Goal: Use online tool/utility: Utilize a website feature to perform a specific function

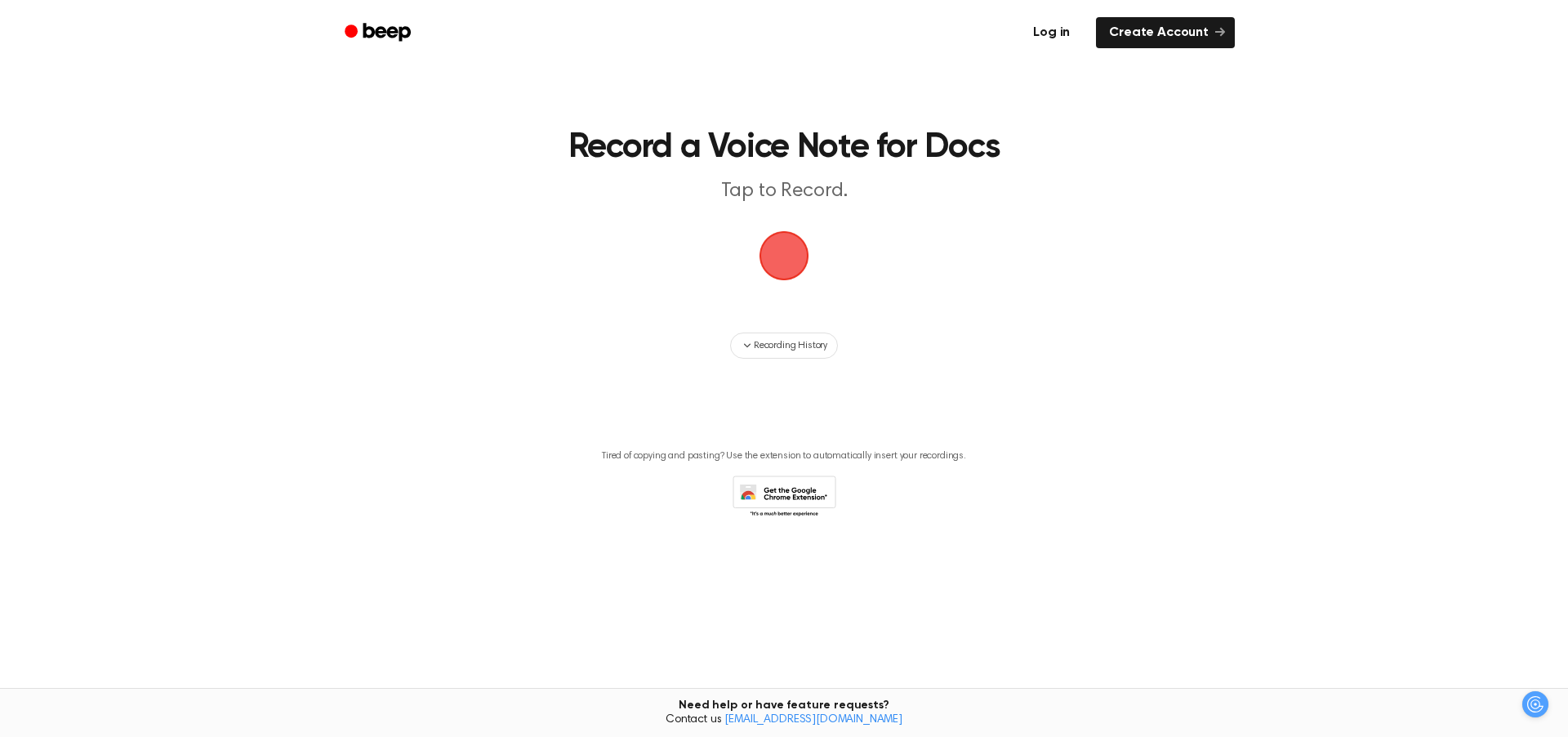
click at [1065, 31] on link "Log in" at bounding box center [1051, 33] width 69 height 37
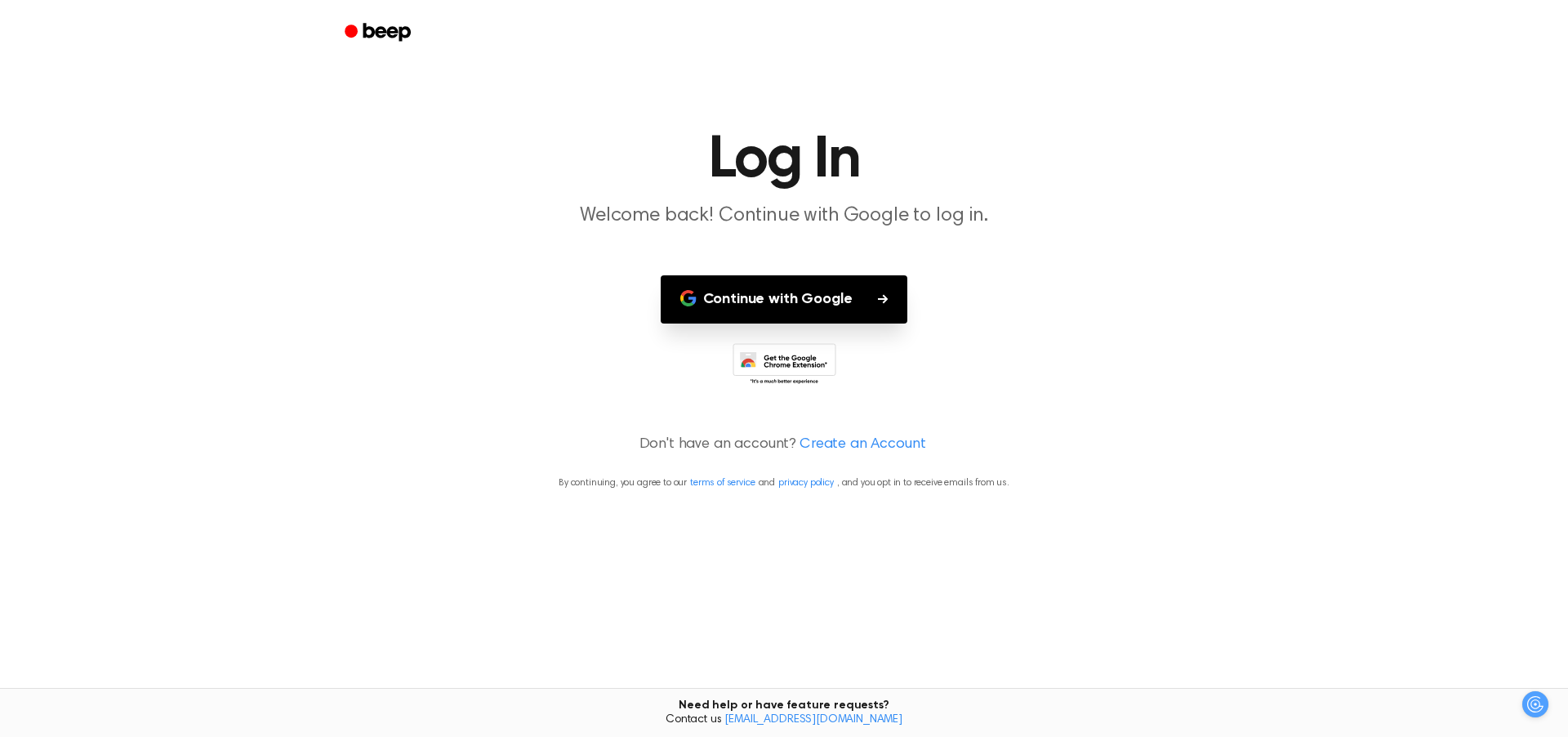
click at [810, 315] on button "Continue with Google" at bounding box center [784, 299] width 248 height 48
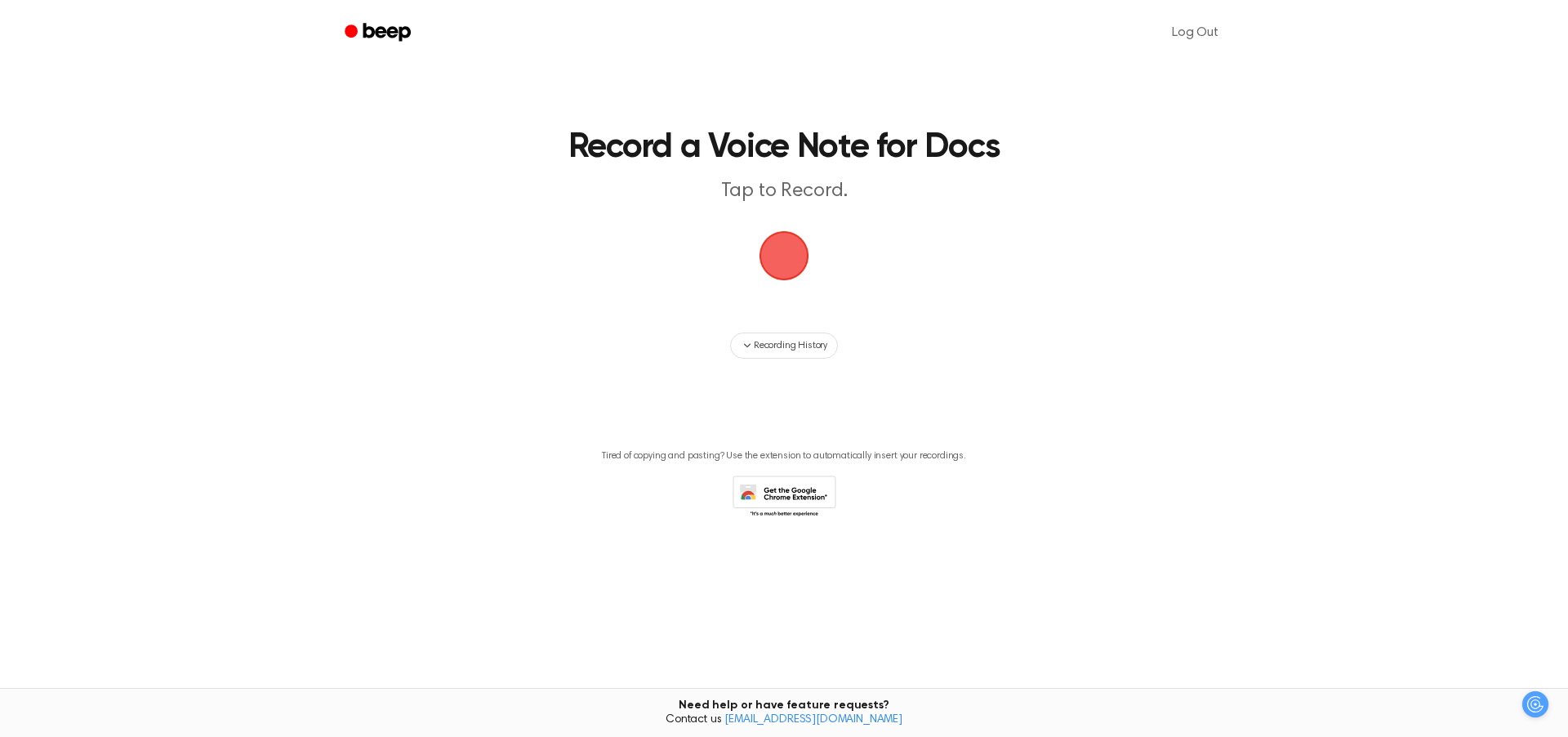
click at [805, 254] on span "button" at bounding box center [784, 256] width 45 height 45
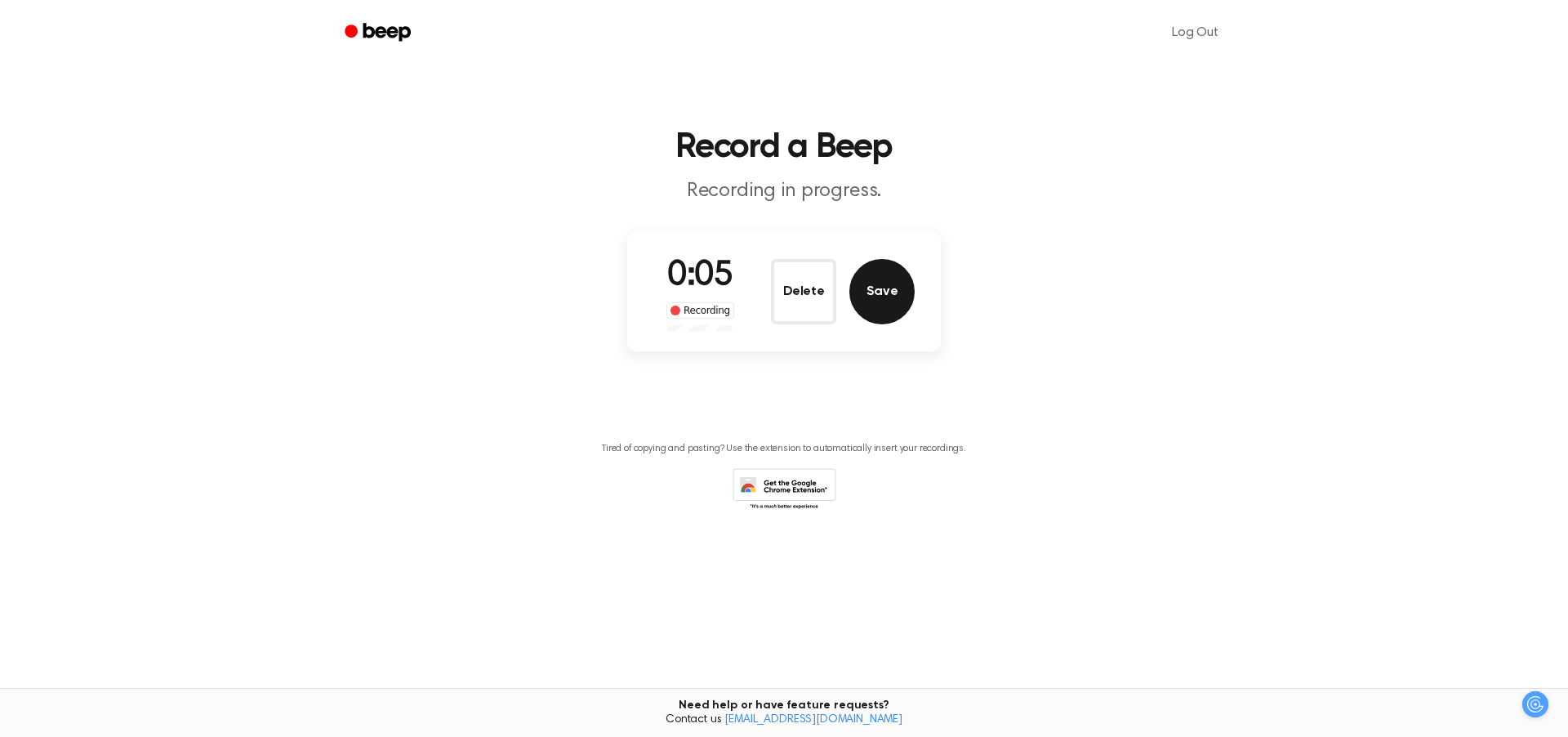
click at [888, 300] on button "Save" at bounding box center [882, 291] width 65 height 65
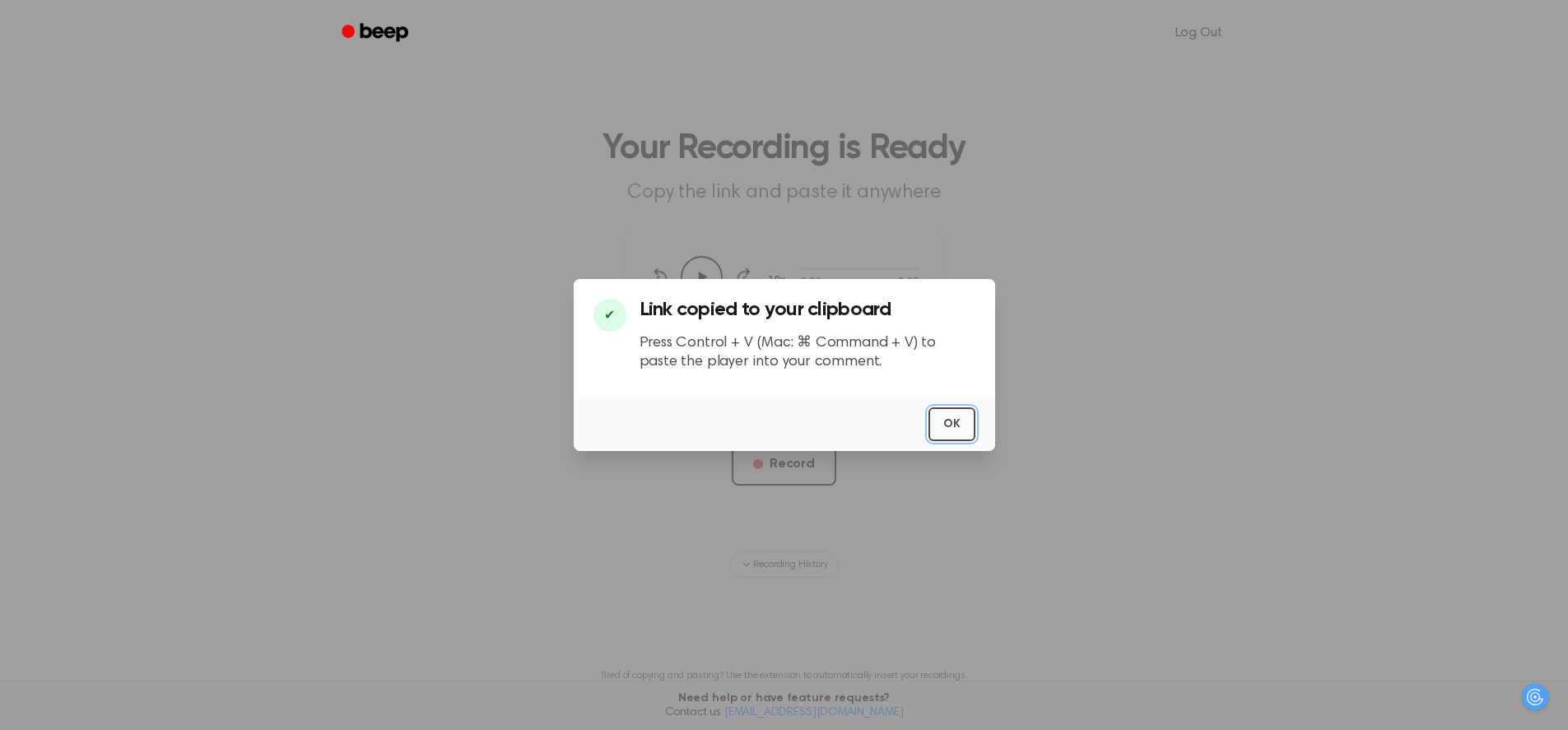
click at [953, 432] on button "OK" at bounding box center [952, 425] width 47 height 34
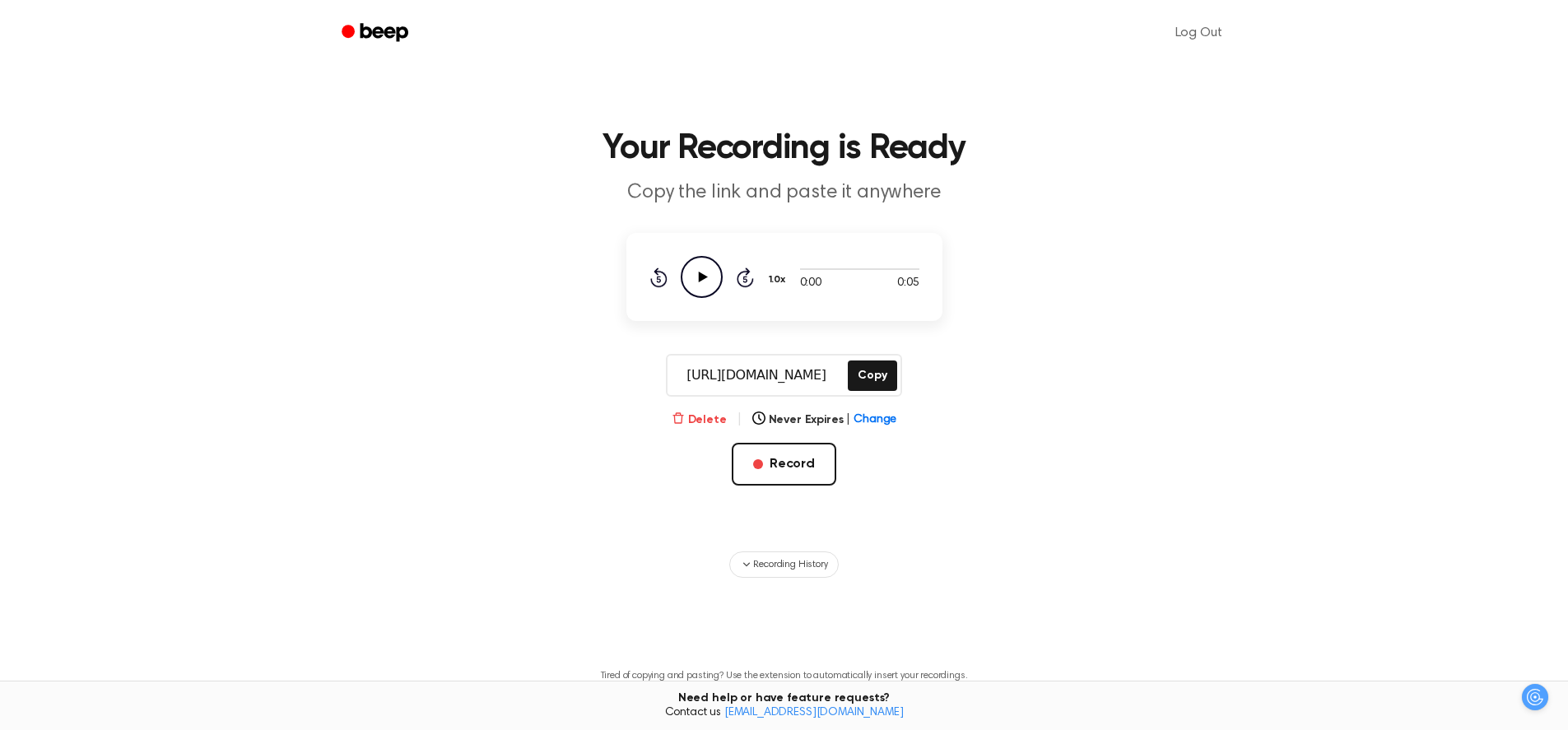
click at [695, 425] on button "Delete" at bounding box center [698, 420] width 55 height 17
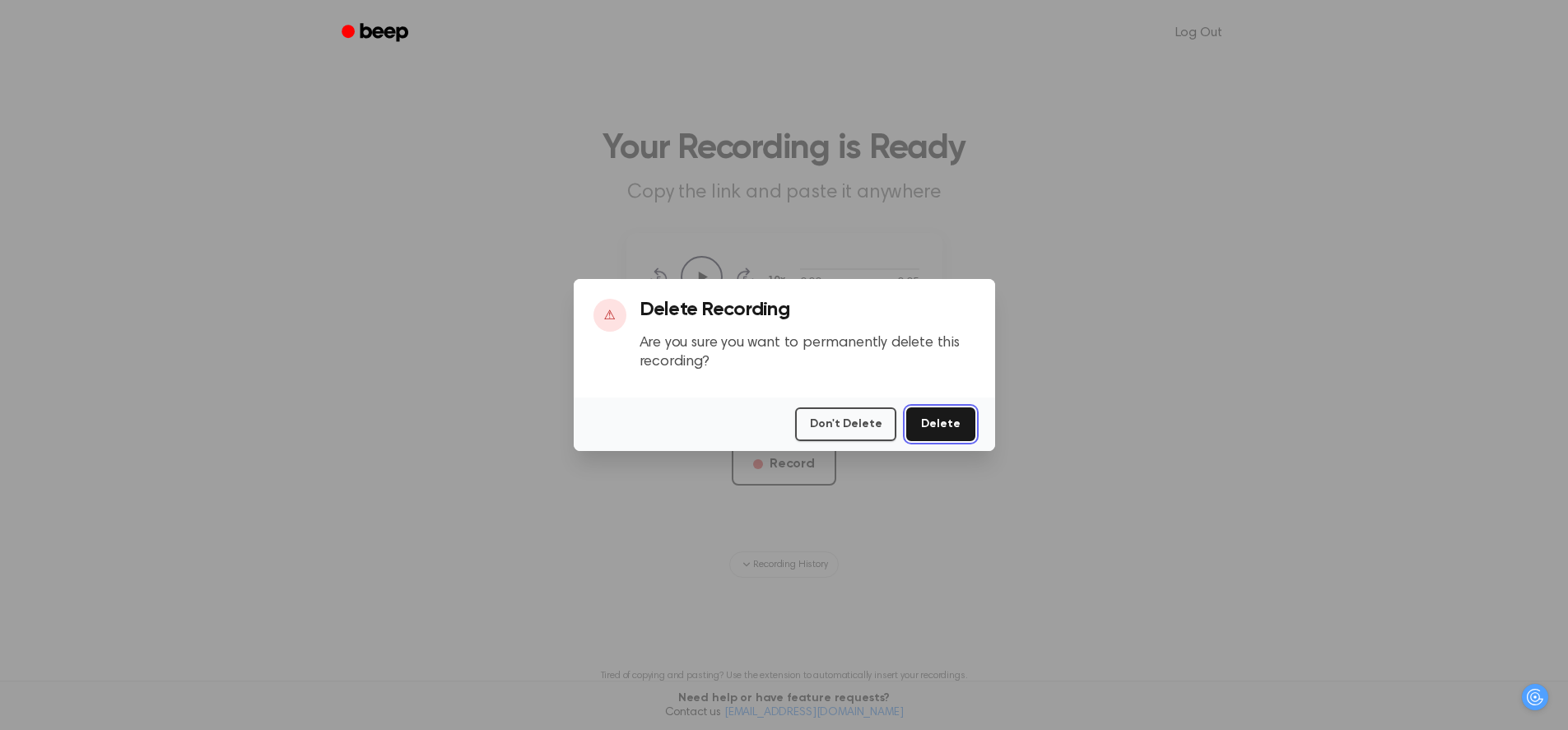
click at [934, 433] on button "Delete" at bounding box center [940, 425] width 69 height 34
click at [943, 418] on button "Delete" at bounding box center [940, 425] width 69 height 34
click at [855, 427] on button "Don't Delete" at bounding box center [845, 425] width 101 height 34
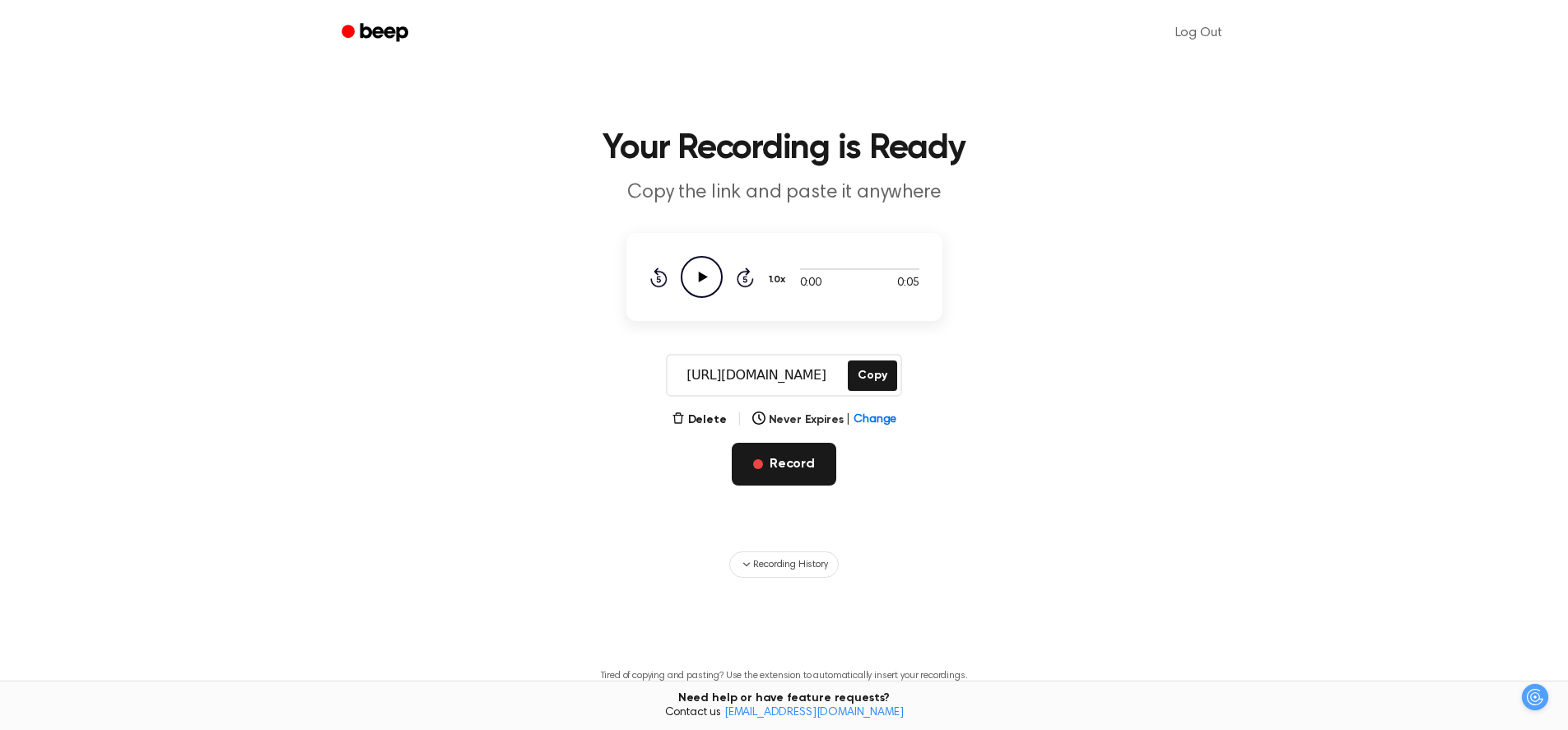
click at [779, 467] on button "Record" at bounding box center [784, 463] width 104 height 43
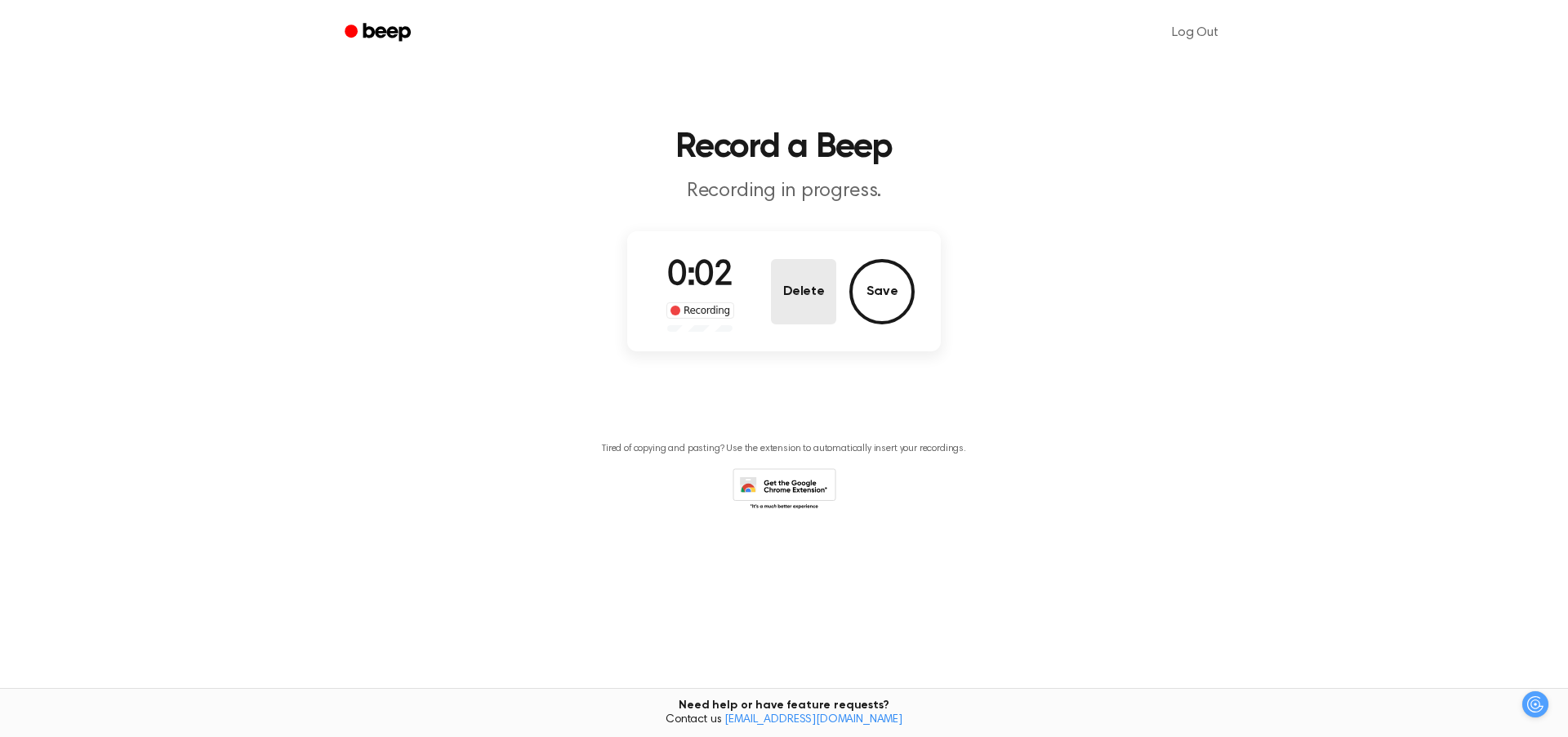
click at [814, 301] on button "Delete" at bounding box center [803, 291] width 65 height 65
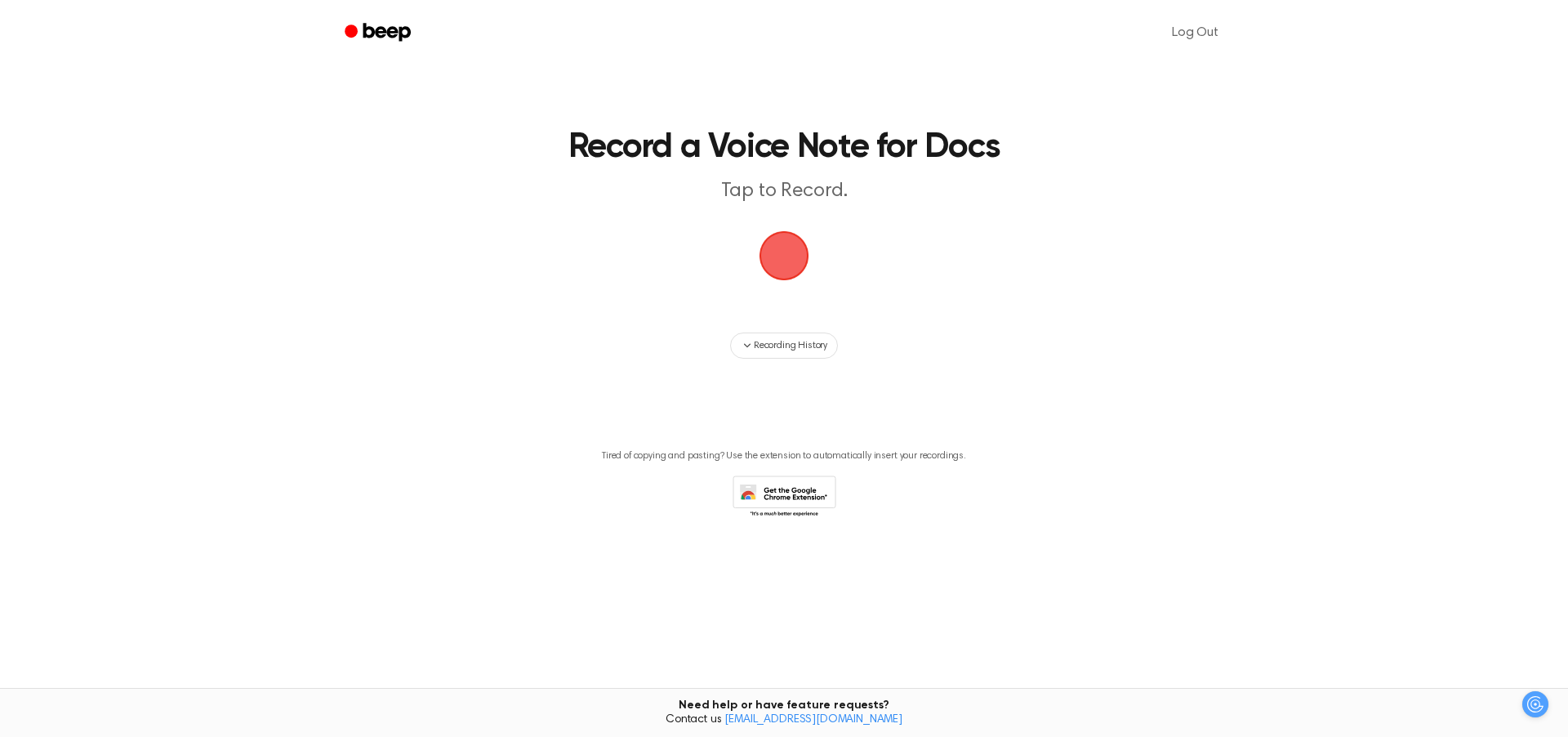
click at [784, 264] on span "button" at bounding box center [784, 256] width 45 height 45
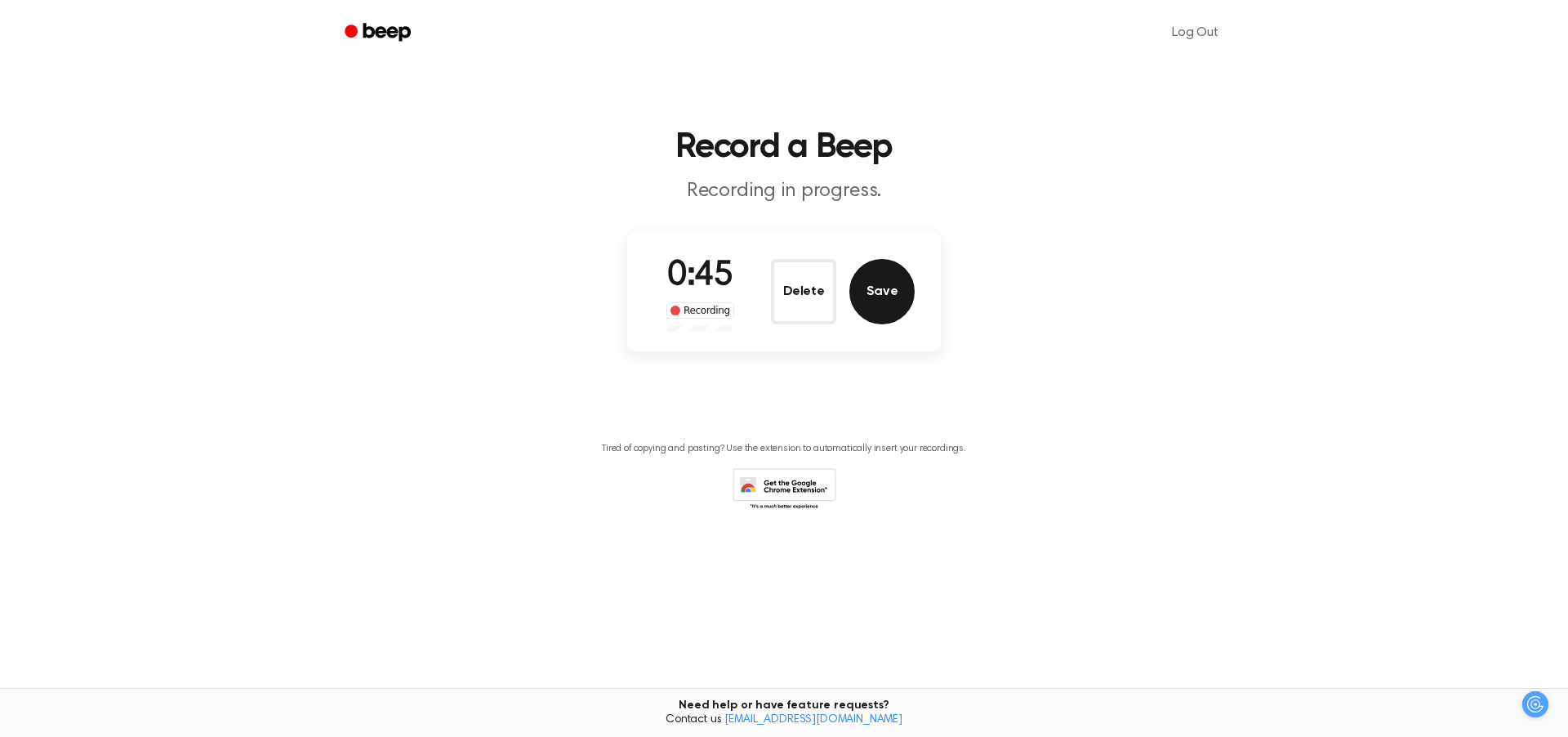
click at [893, 300] on button "Save" at bounding box center [882, 291] width 65 height 65
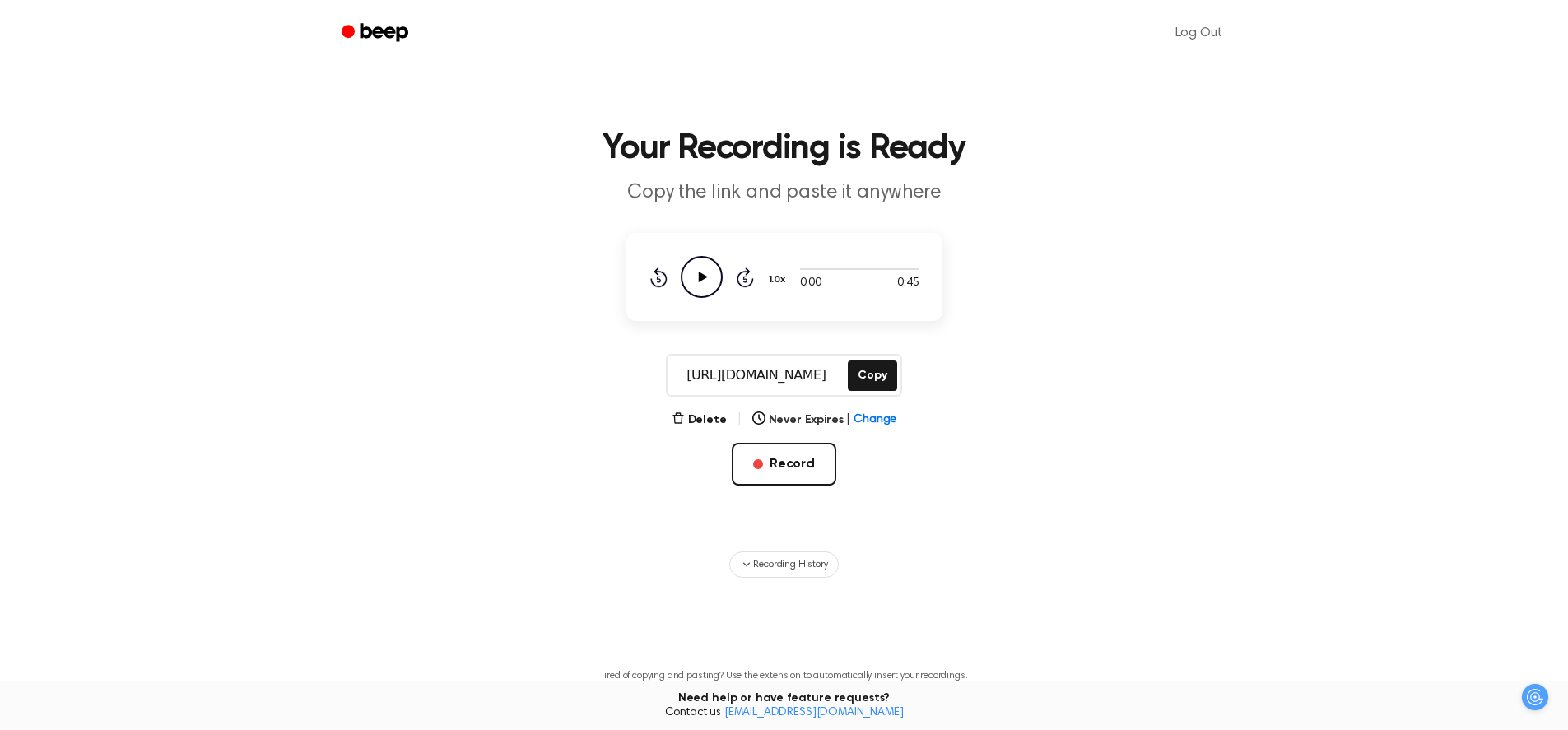
click at [694, 272] on icon "Play Audio" at bounding box center [701, 276] width 42 height 42
click at [705, 280] on icon "Pause Audio" at bounding box center [701, 276] width 42 height 42
click at [704, 280] on icon "Play Audio" at bounding box center [701, 276] width 42 height 42
click at [704, 280] on icon at bounding box center [701, 276] width 7 height 11
click at [701, 279] on icon at bounding box center [702, 276] width 9 height 11
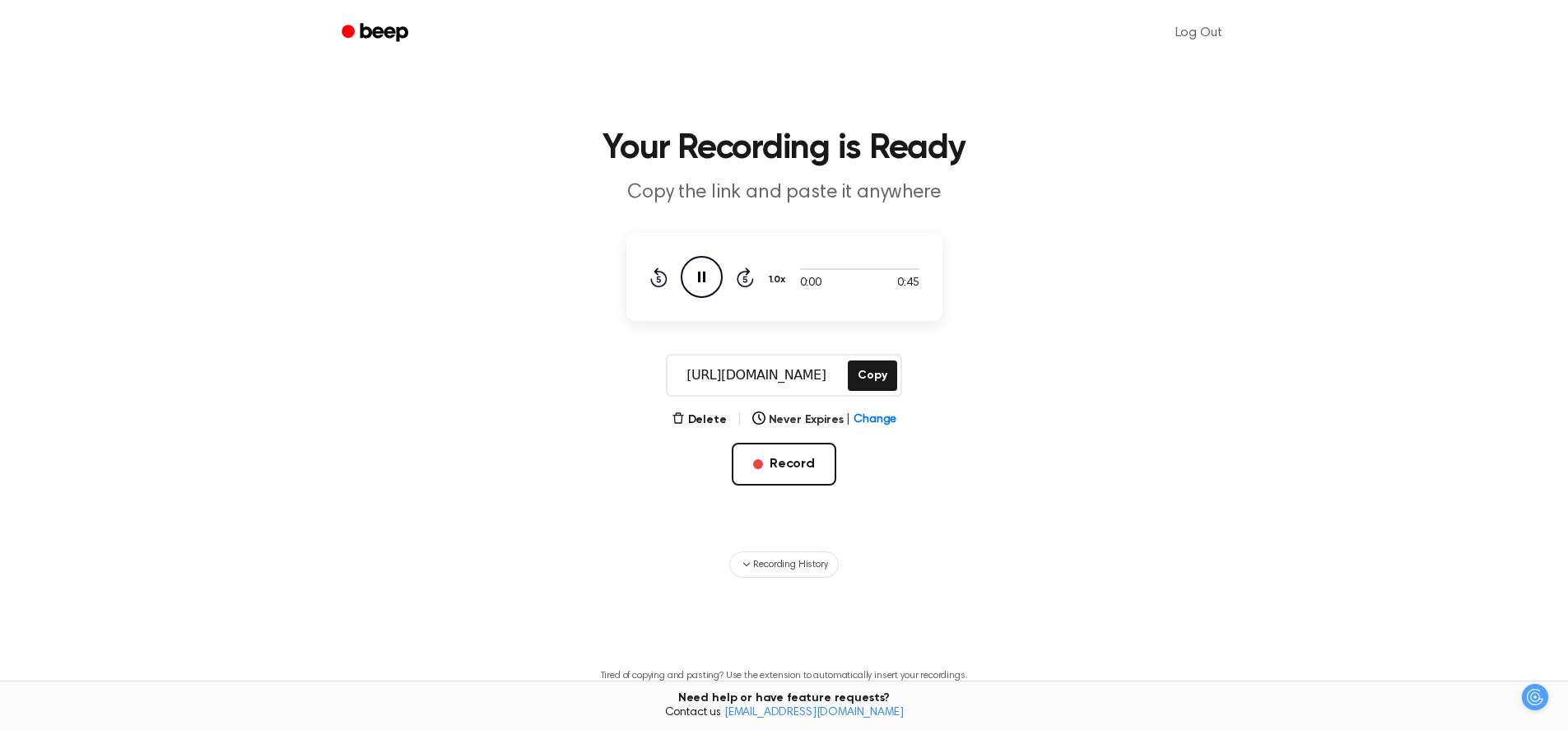
click at [701, 279] on icon "Pause Audio" at bounding box center [701, 276] width 42 height 42
click at [870, 376] on button "Copy" at bounding box center [871, 376] width 49 height 31
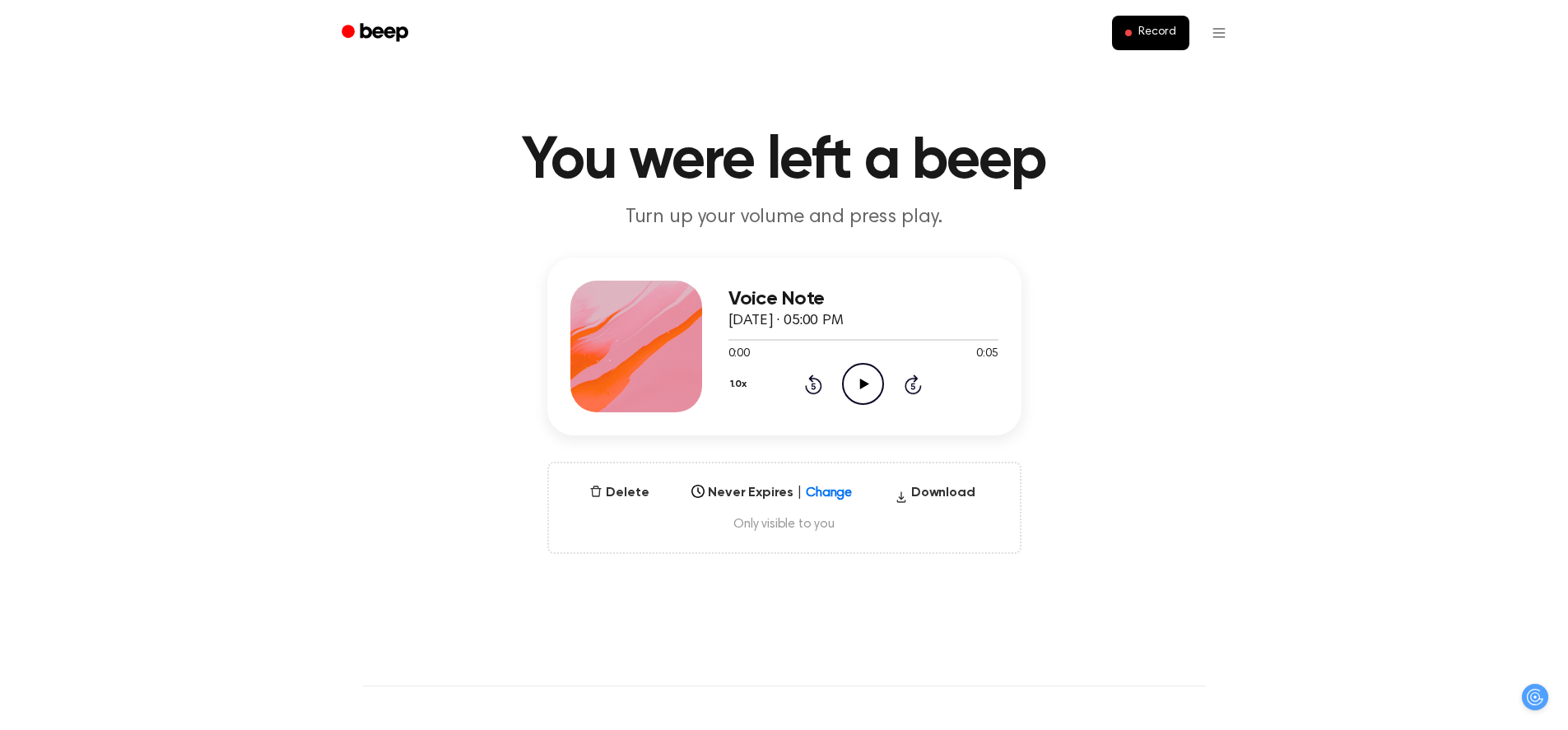
click at [863, 365] on icon "Play Audio" at bounding box center [863, 384] width 42 height 42
click at [821, 490] on div "Select..." at bounding box center [756, 487] width 141 height 19
click at [624, 499] on button "Delete" at bounding box center [618, 493] width 73 height 20
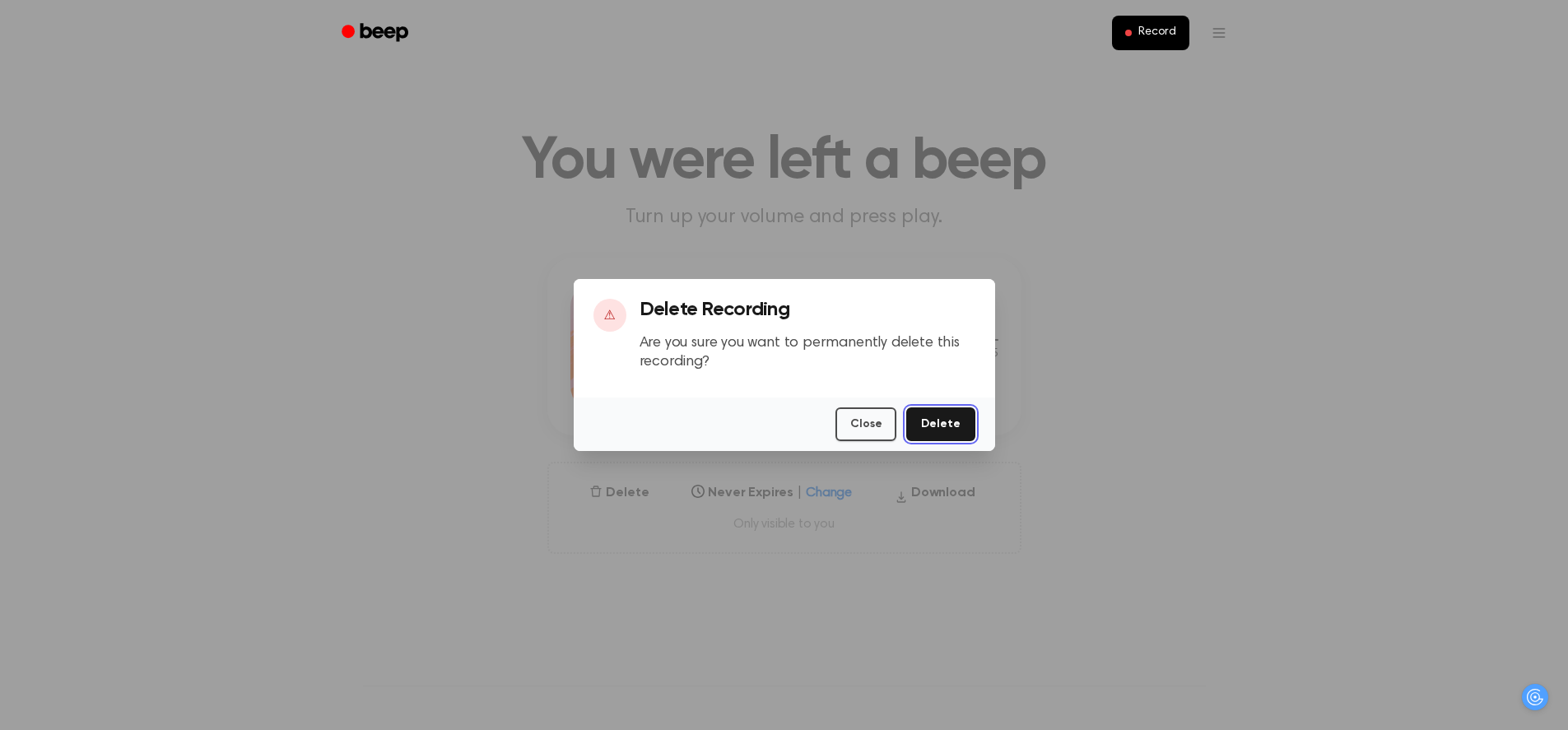
click at [954, 438] on button "Delete" at bounding box center [940, 425] width 69 height 34
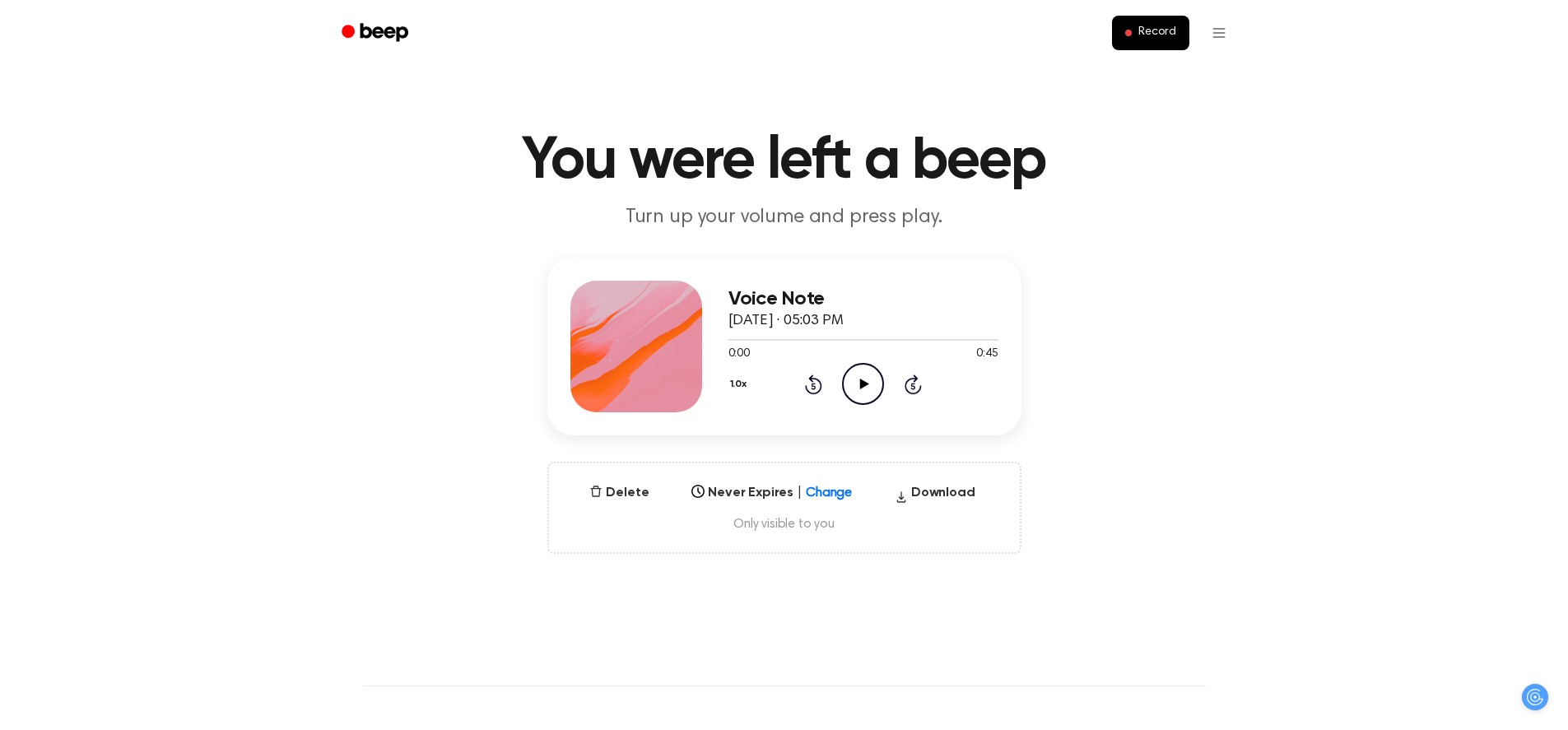
click at [853, 375] on icon "Play Audio" at bounding box center [863, 384] width 42 height 42
click at [860, 388] on icon at bounding box center [862, 384] width 7 height 11
